Goal: Information Seeking & Learning: Learn about a topic

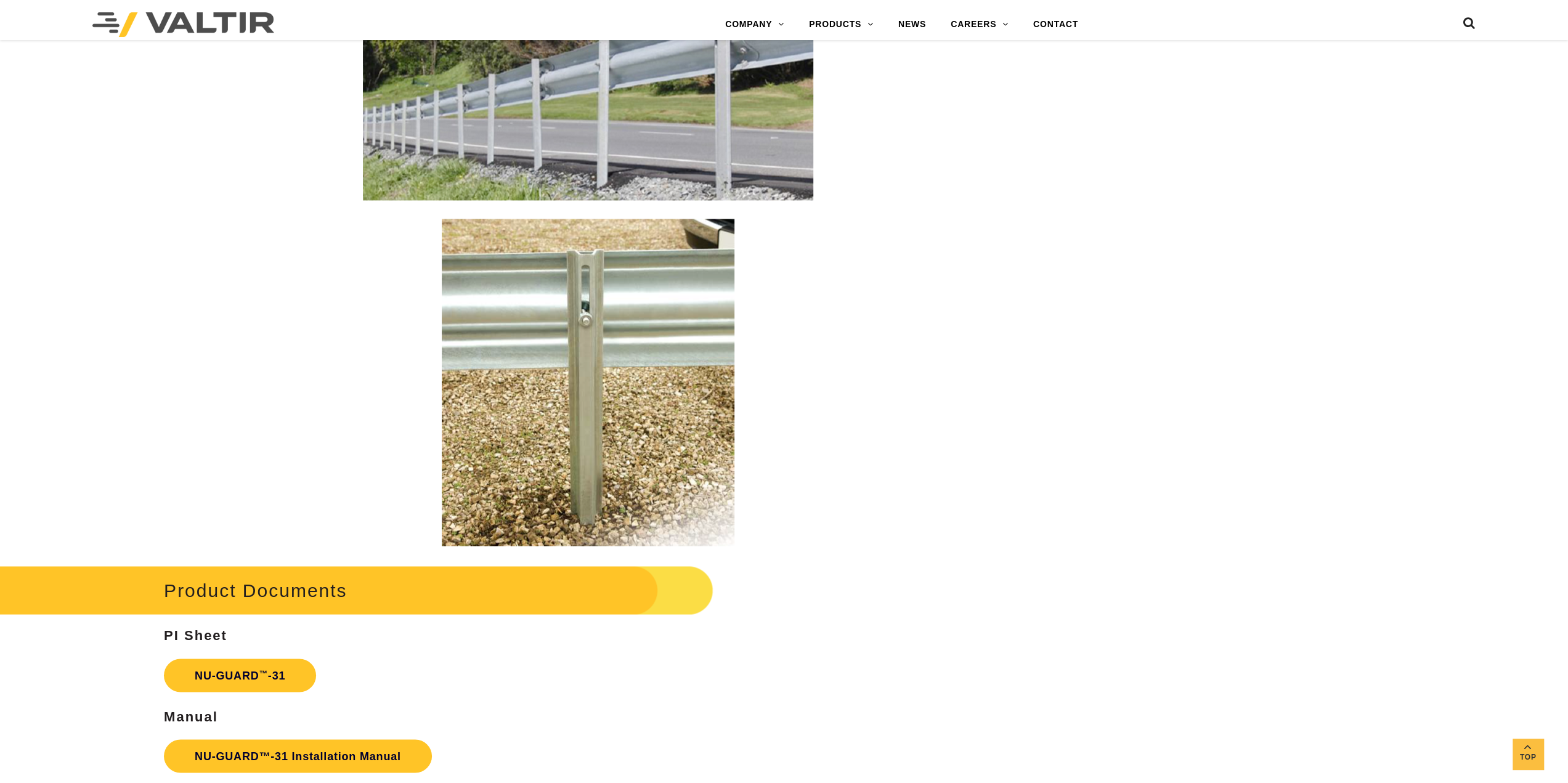
scroll to position [1787, 0]
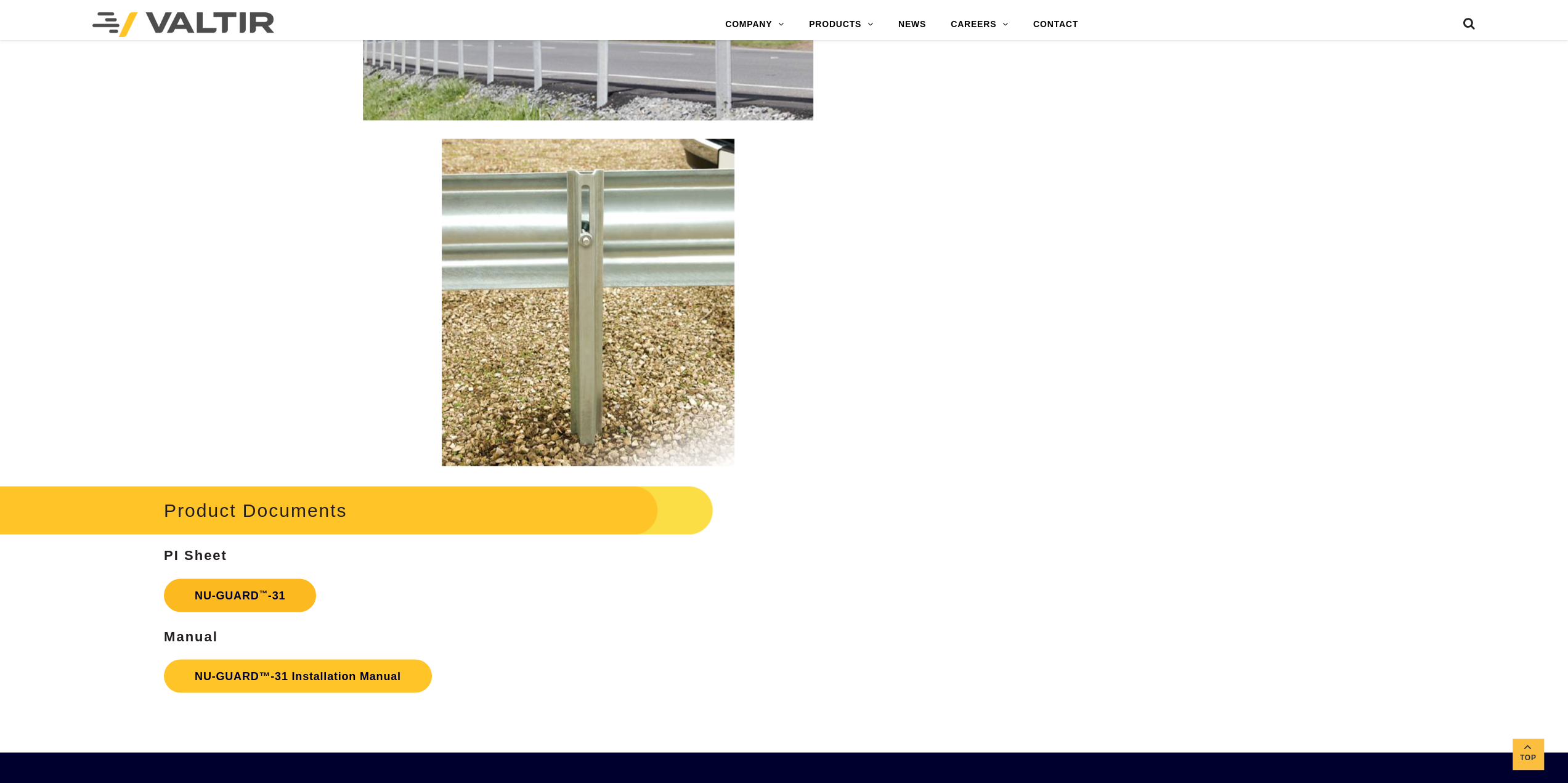
click at [243, 582] on link "NU-GUARD ™ -31" at bounding box center [239, 595] width 152 height 33
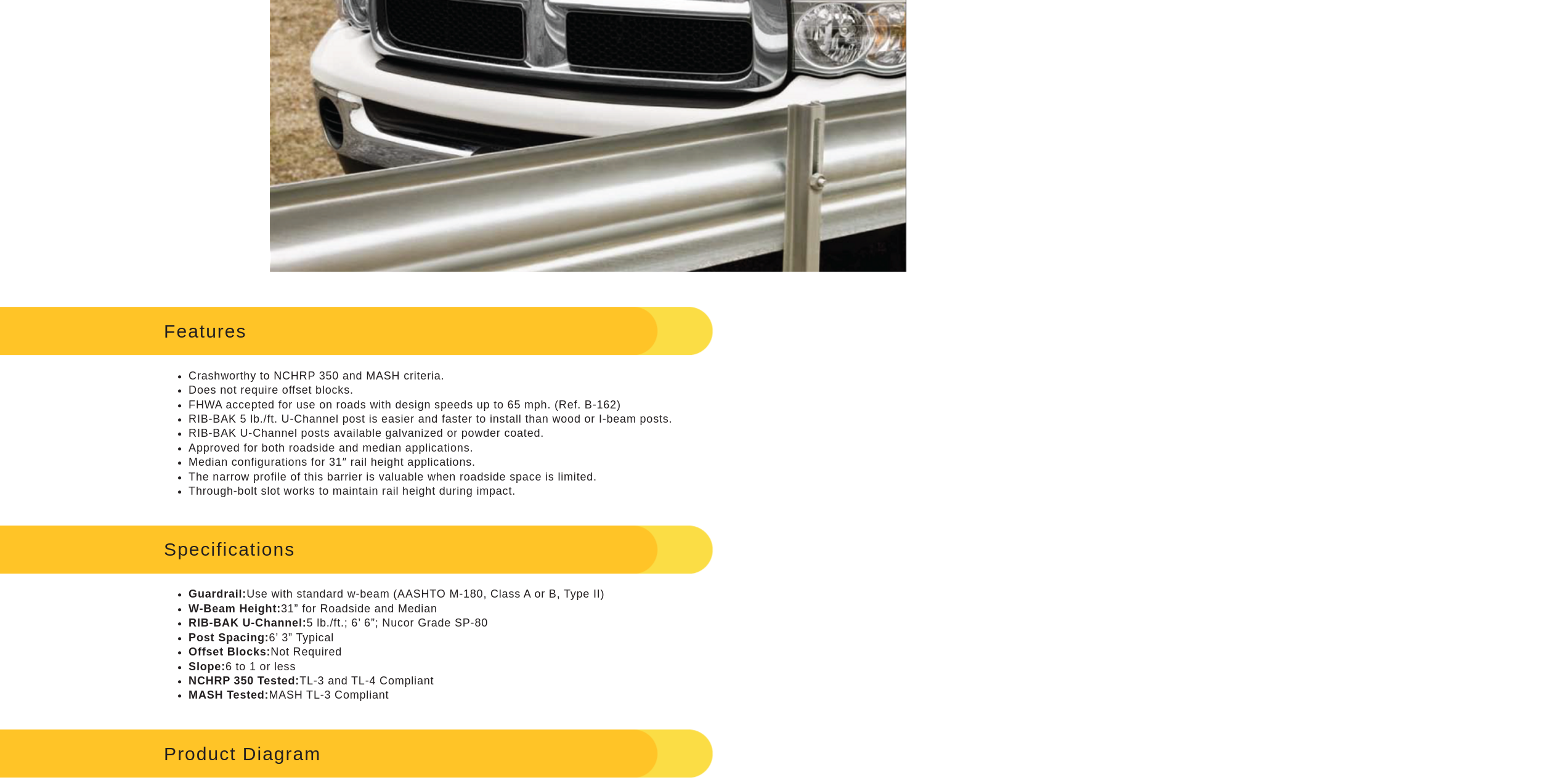
scroll to position [616, 0]
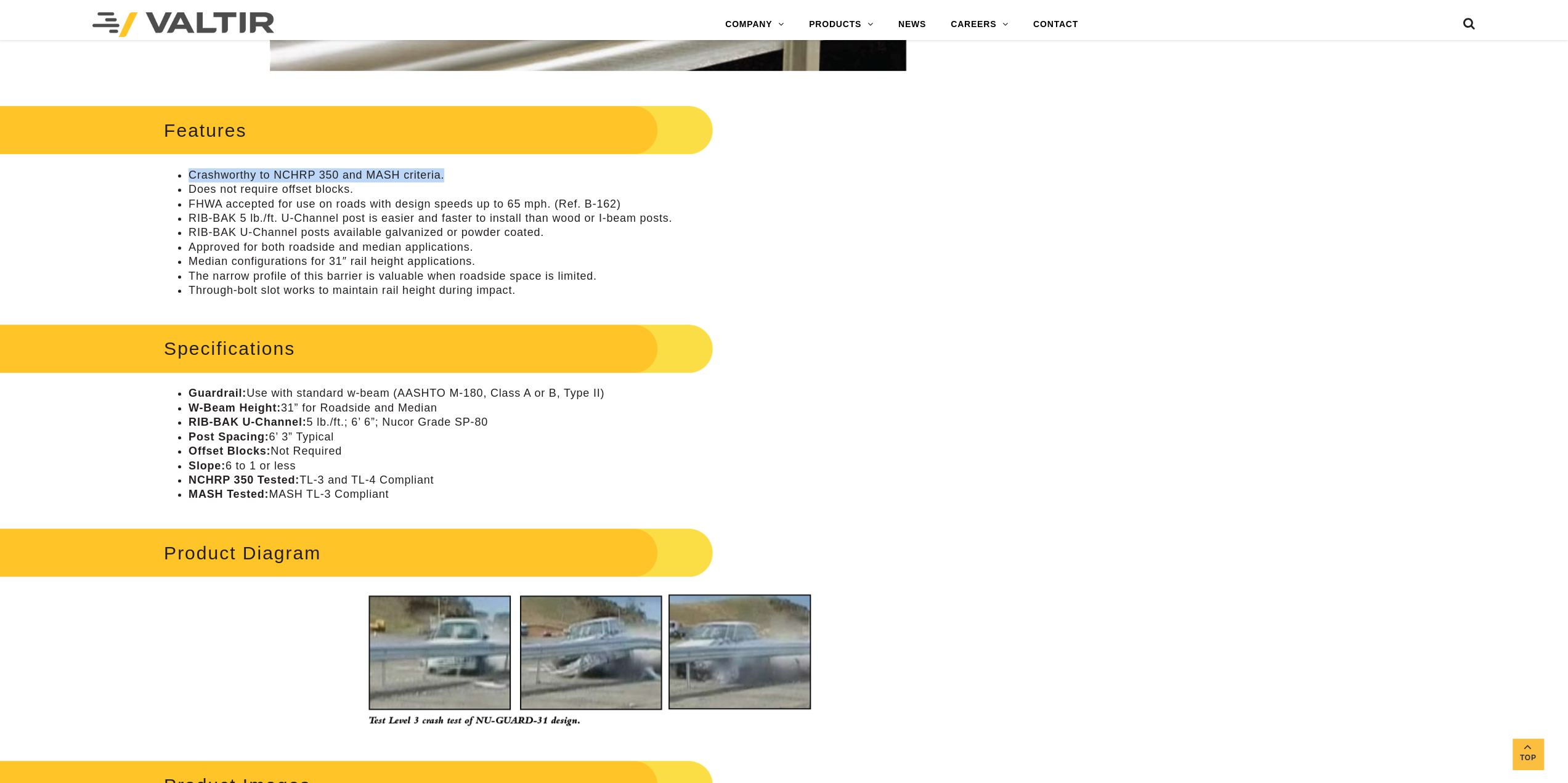
drag, startPoint x: 186, startPoint y: 178, endPoint x: 521, endPoint y: 261, distance: 345.1
click at [460, 180] on ul "Crashworthy to NCHRP 350 and MASH criteria. Does not require offset blocks. FHW…" at bounding box center [587, 233] width 848 height 130
click at [584, 321] on h2 "Specifications" at bounding box center [321, 349] width 784 height 57
click at [357, 172] on li "Crashworthy to NCHRP 350 and MASH criteria." at bounding box center [600, 175] width 824 height 14
drag, startPoint x: 535, startPoint y: 163, endPoint x: 97, endPoint y: 170, distance: 438.1
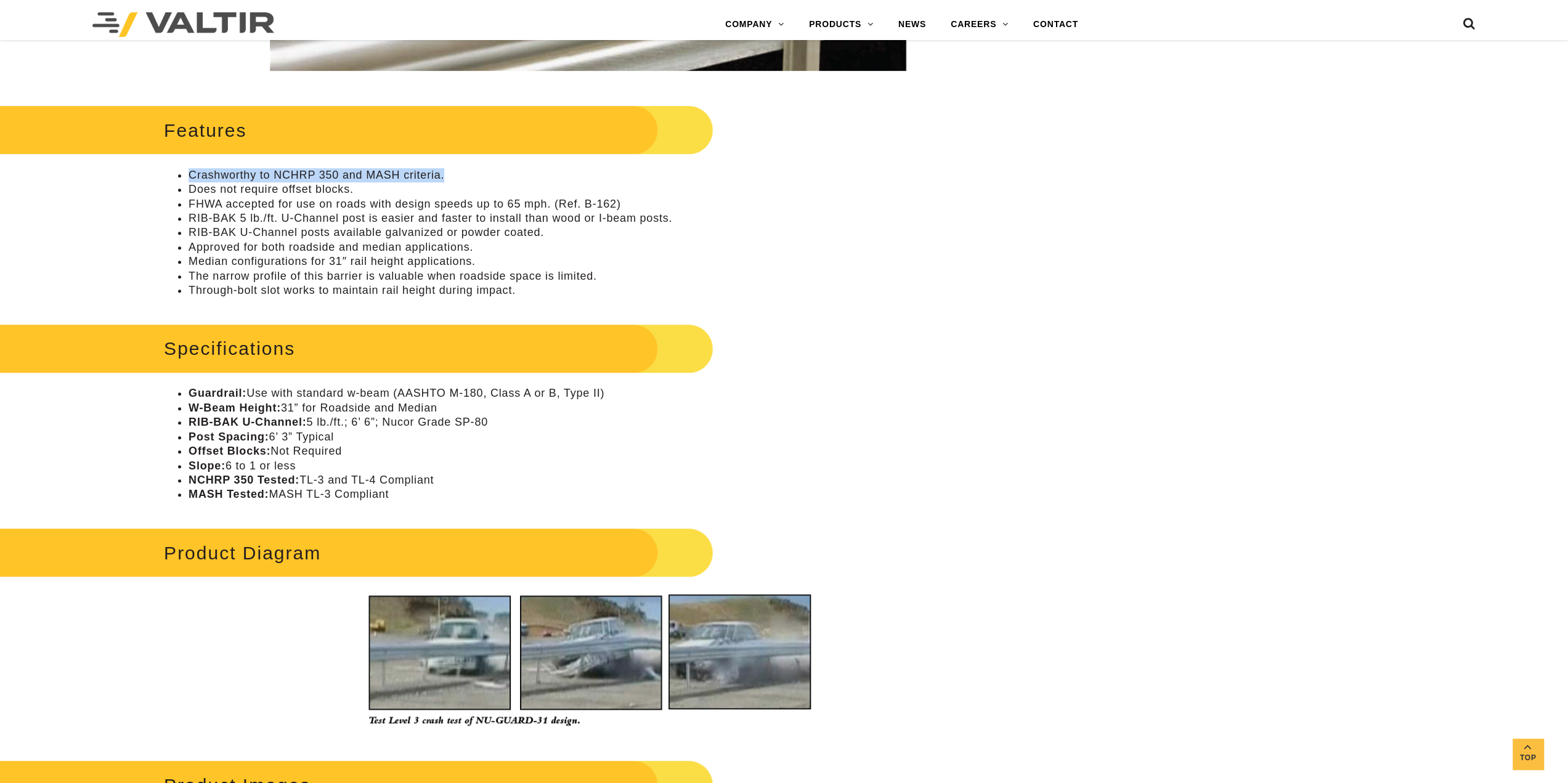
click at [86, 164] on div "**********" at bounding box center [784, 699] width 1568 height 2385
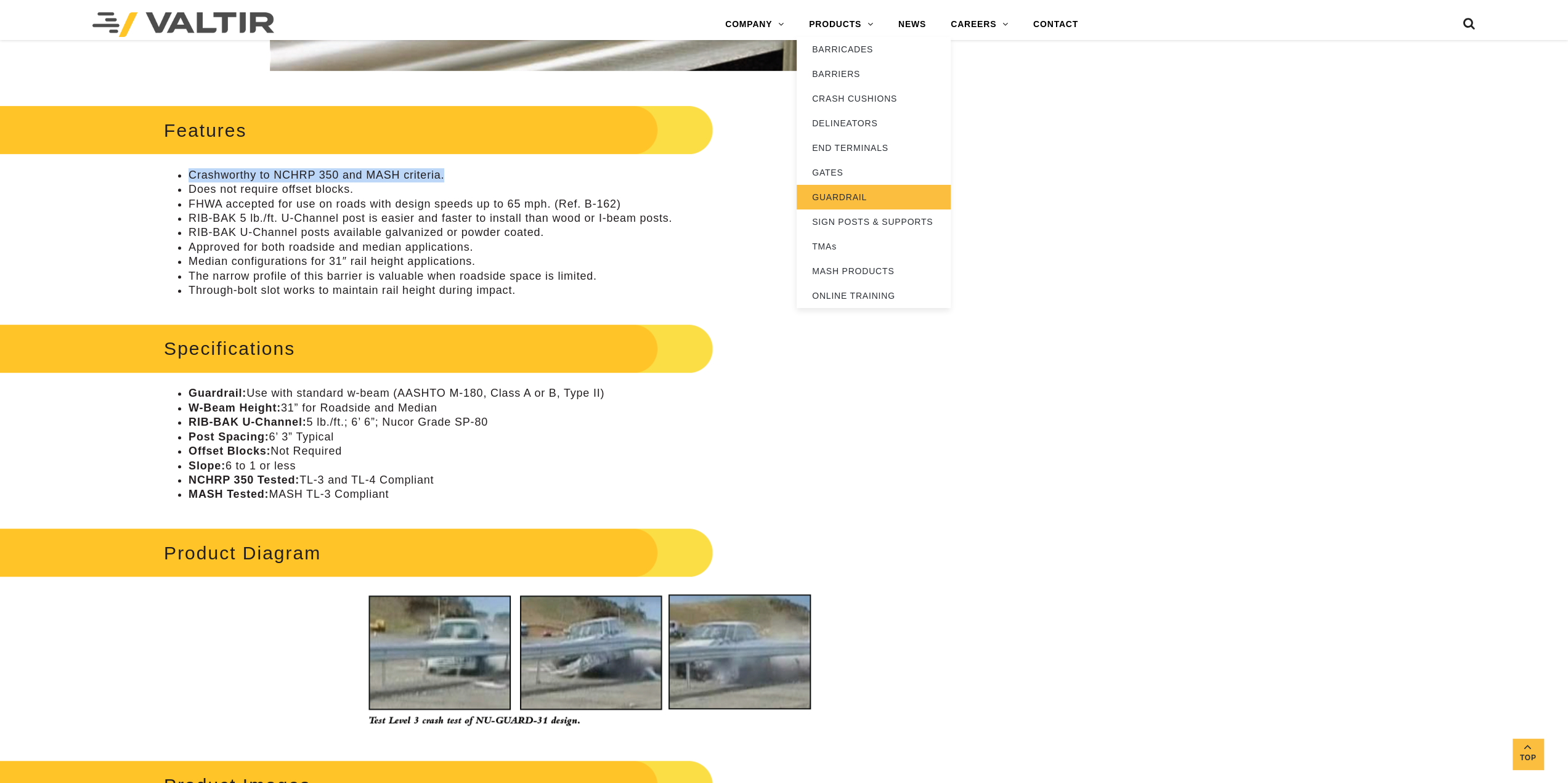
click at [846, 200] on link "GUARDRAIL" at bounding box center [873, 197] width 154 height 25
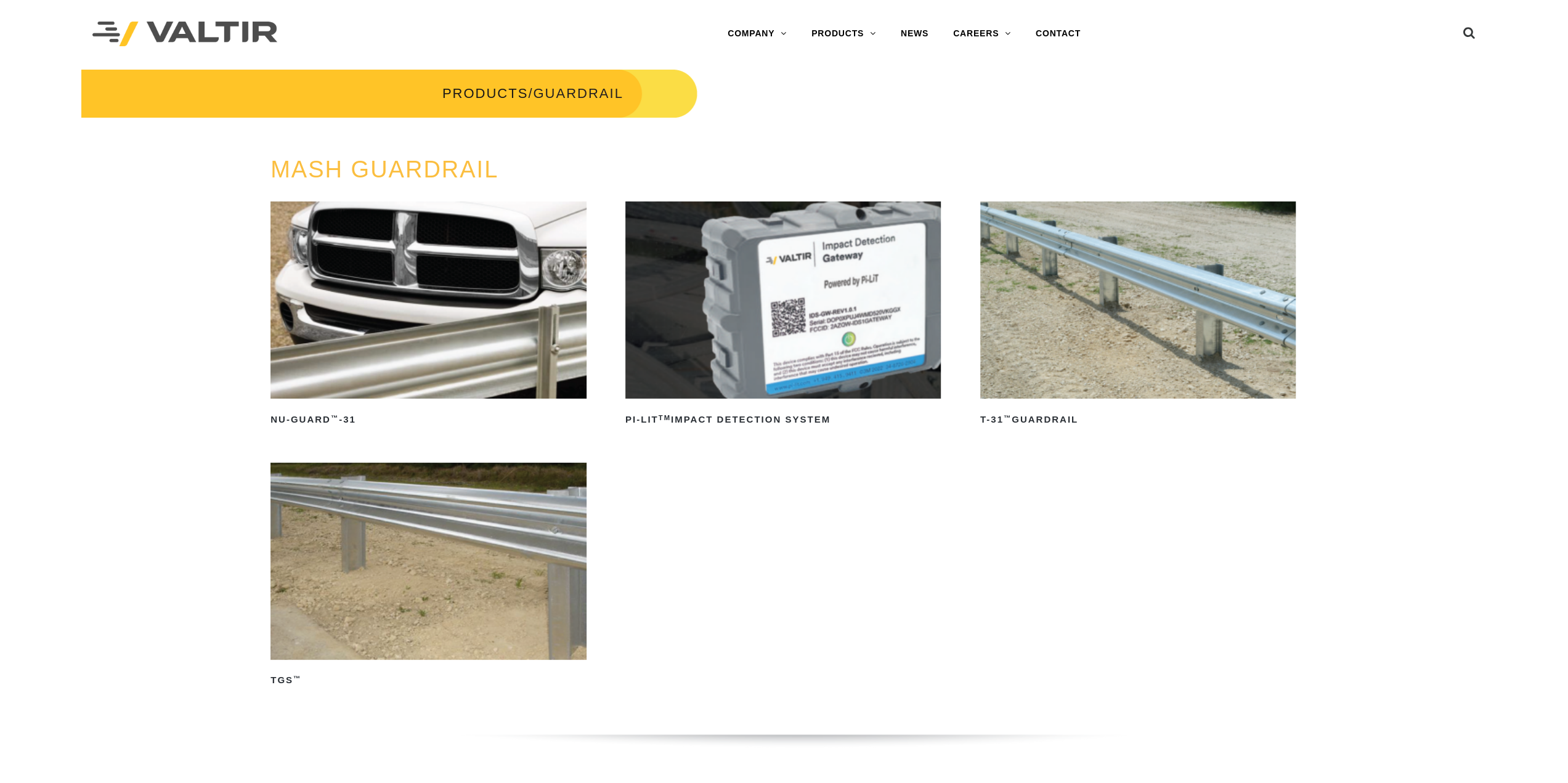
click at [395, 304] on img at bounding box center [428, 300] width 315 height 197
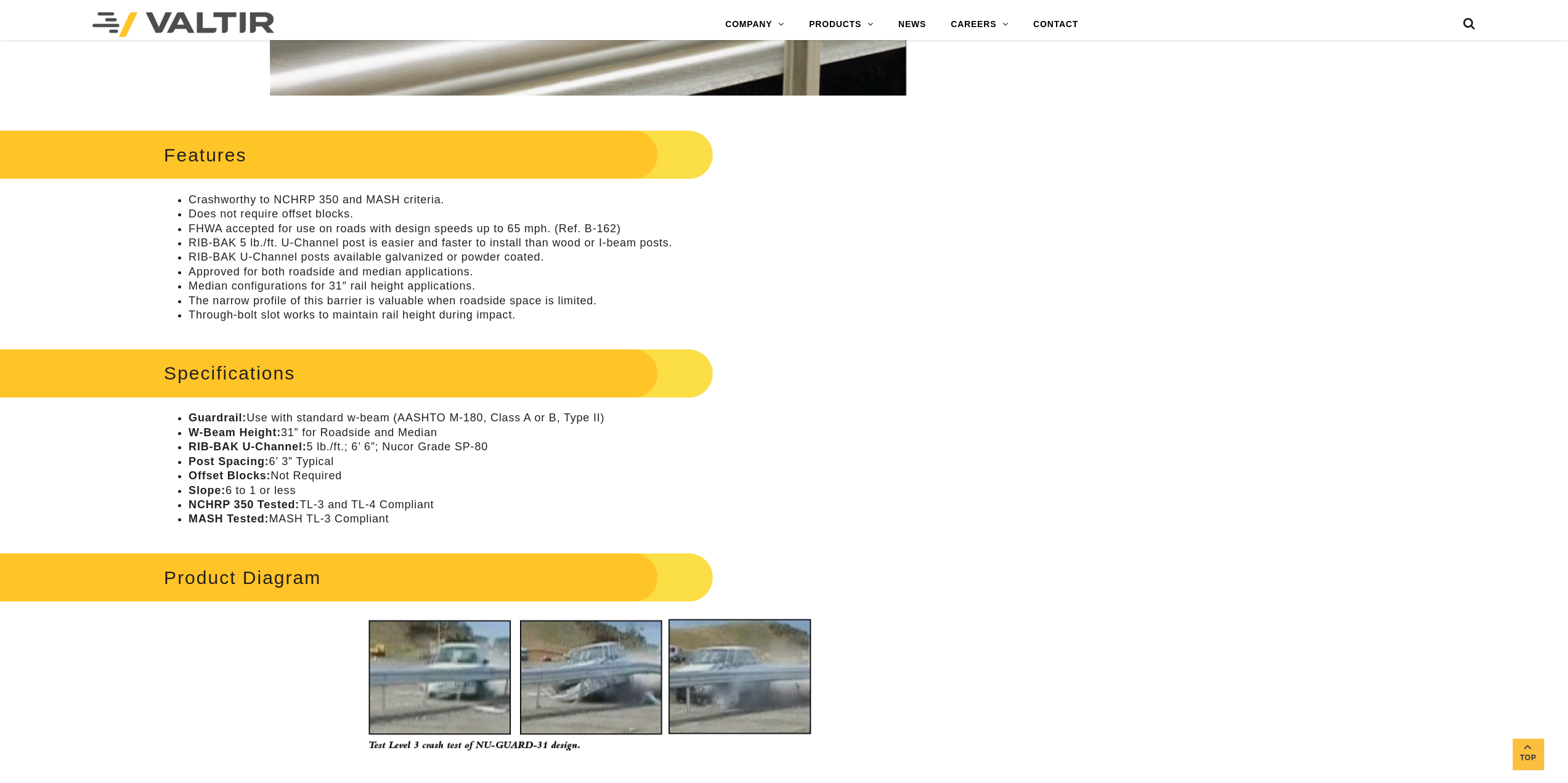
scroll to position [616, 0]
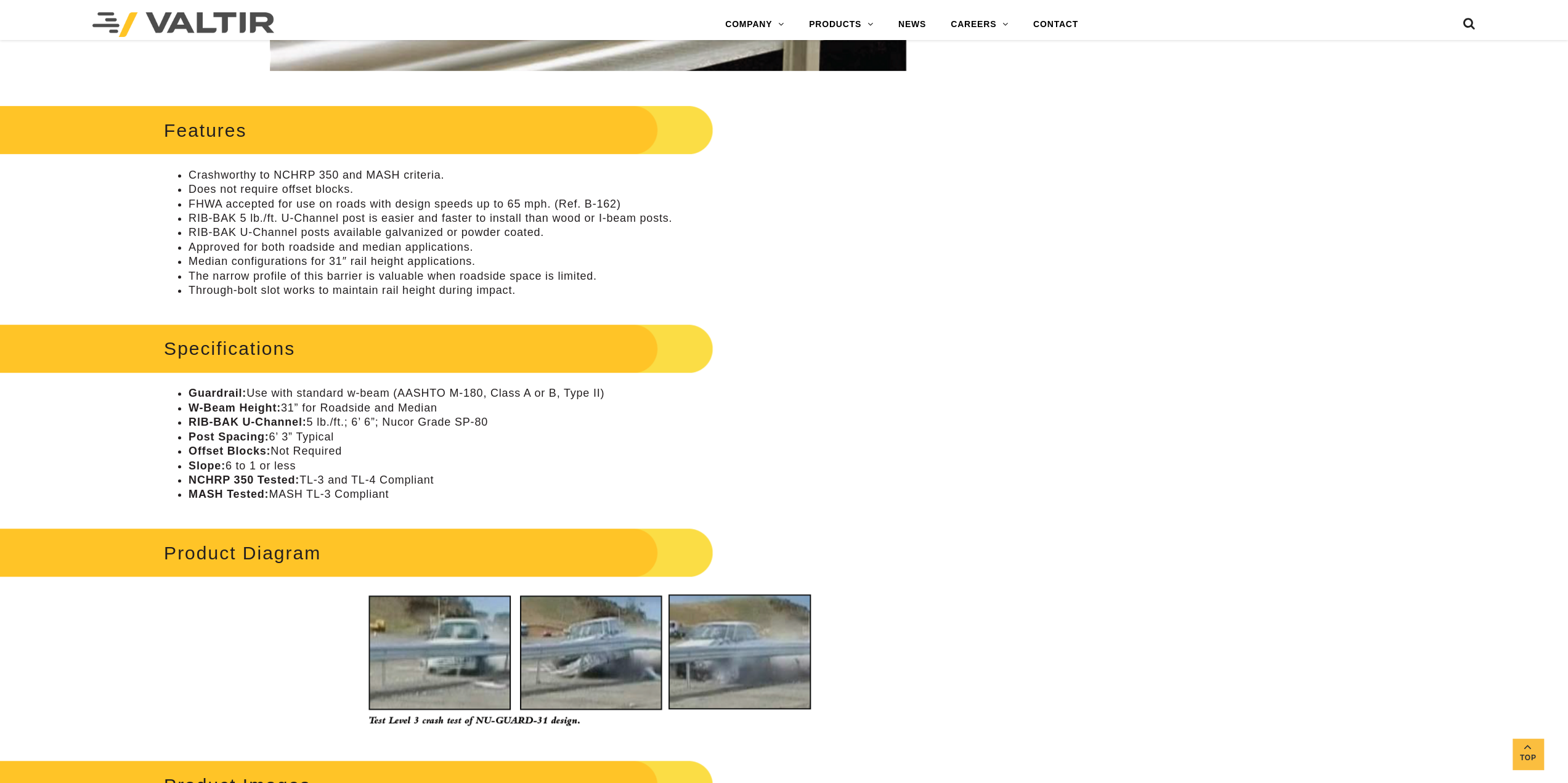
drag, startPoint x: 171, startPoint y: 502, endPoint x: 694, endPoint y: 477, distance: 523.6
click at [429, 491] on ul "Guardrail: Use with standard w-beam (AASHTO M-180, Class A or B, Type II) W-Bea…" at bounding box center [587, 444] width 848 height 115
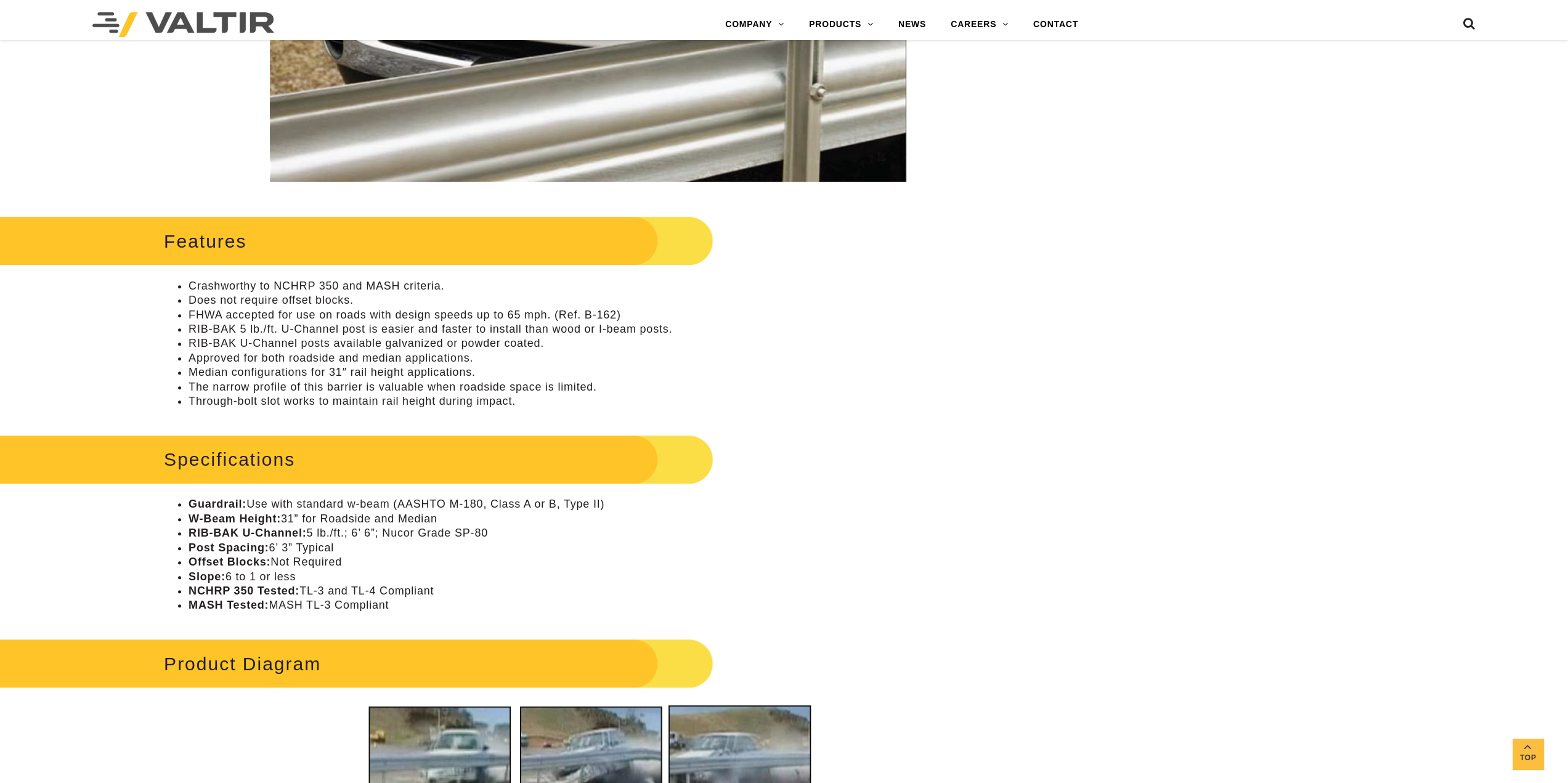
scroll to position [431, 0]
